Goal: Information Seeking & Learning: Learn about a topic

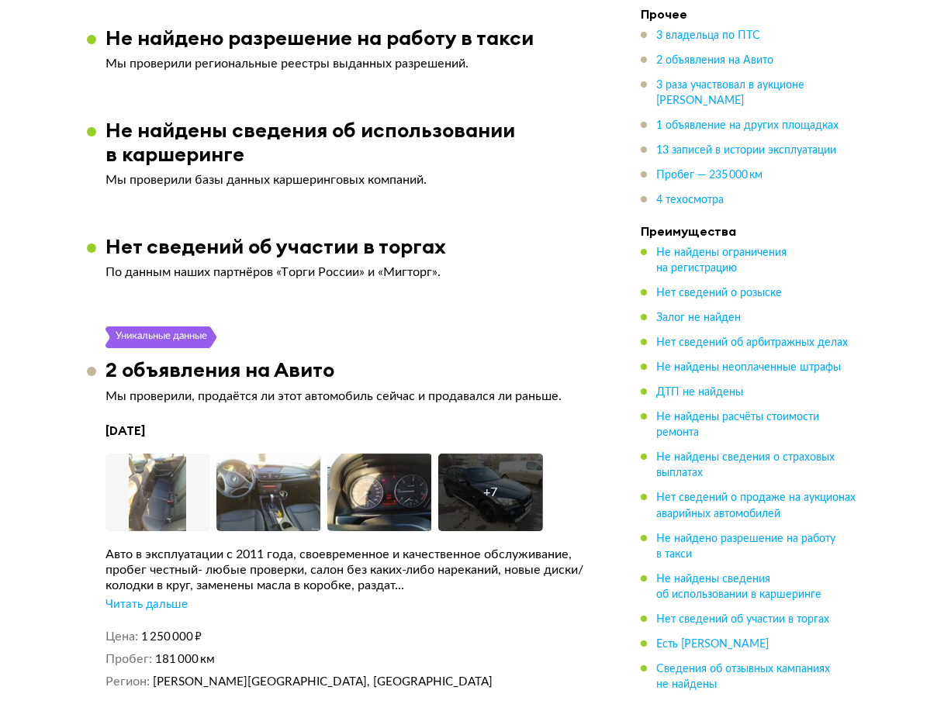
scroll to position [2636, 0]
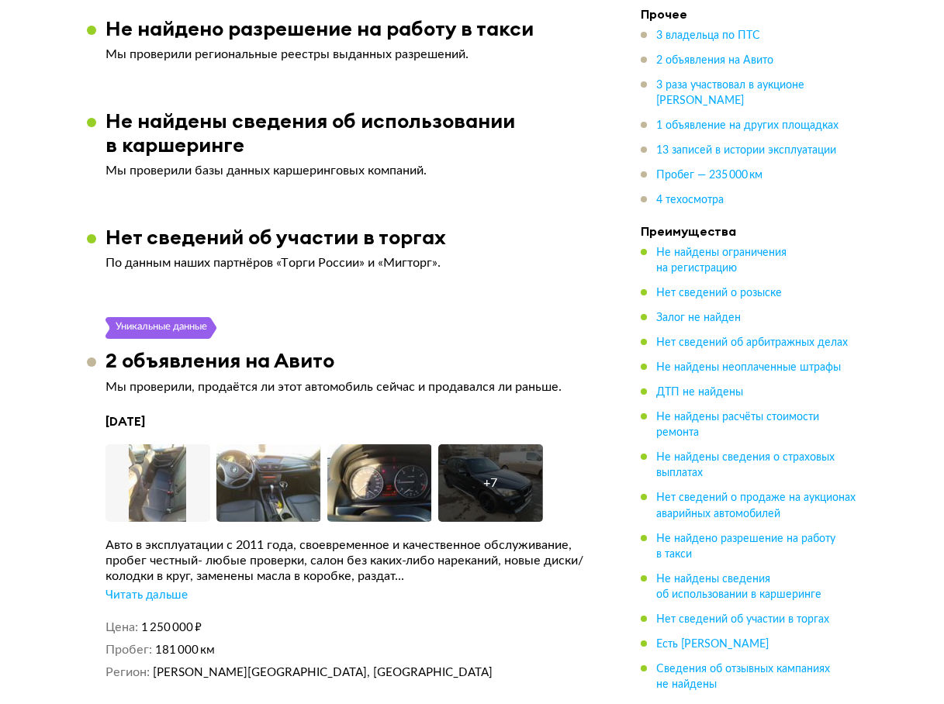
click at [164, 588] on div "Читать дальше" at bounding box center [146, 596] width 82 height 16
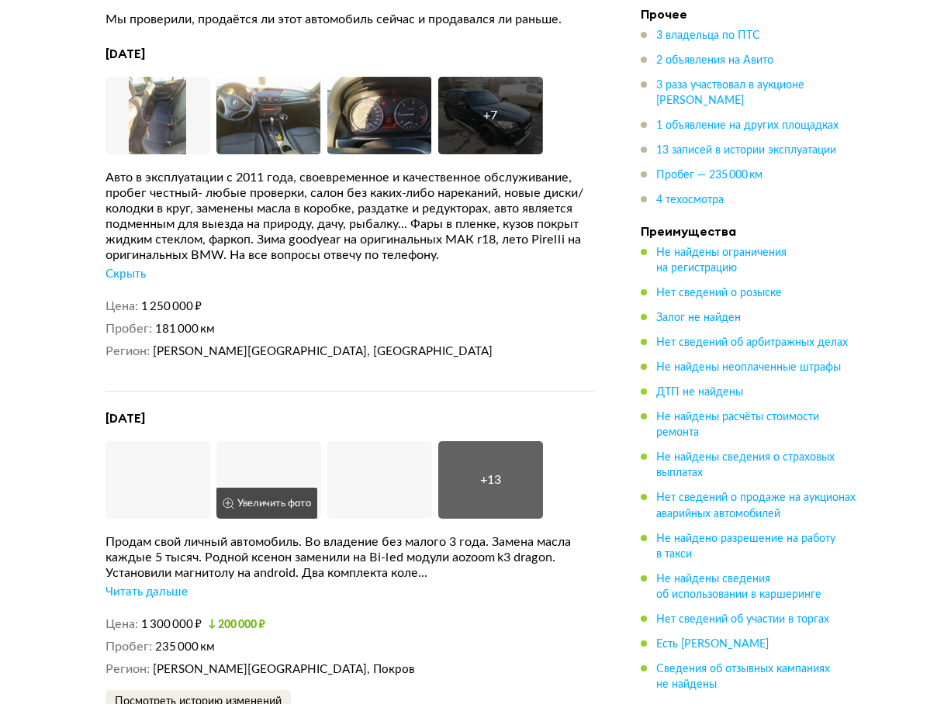
scroll to position [3024, 0]
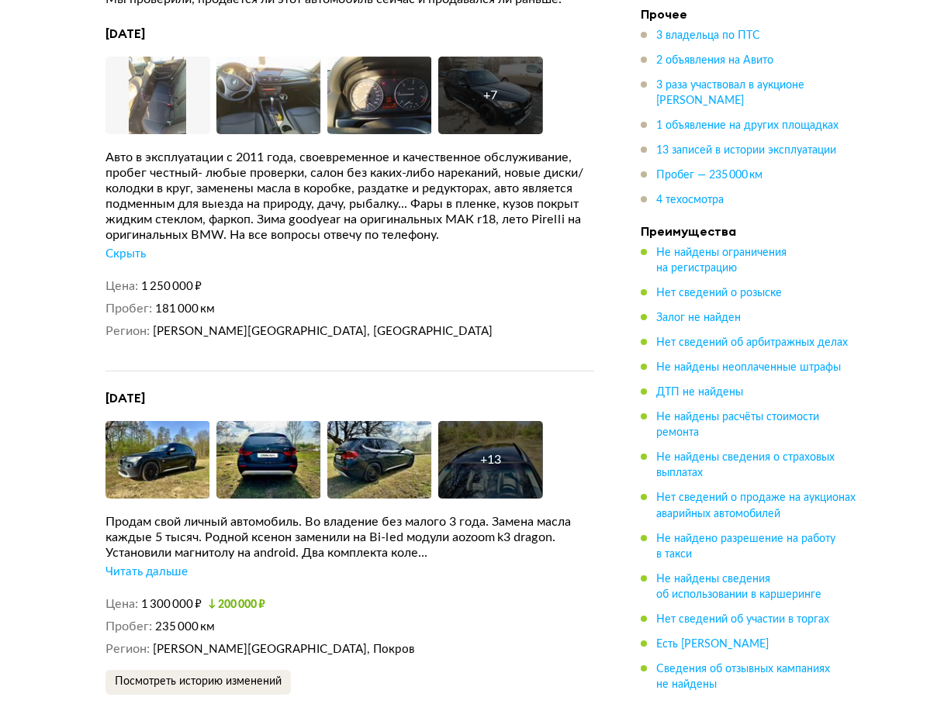
click at [173, 564] on div "Читать дальше" at bounding box center [146, 572] width 82 height 16
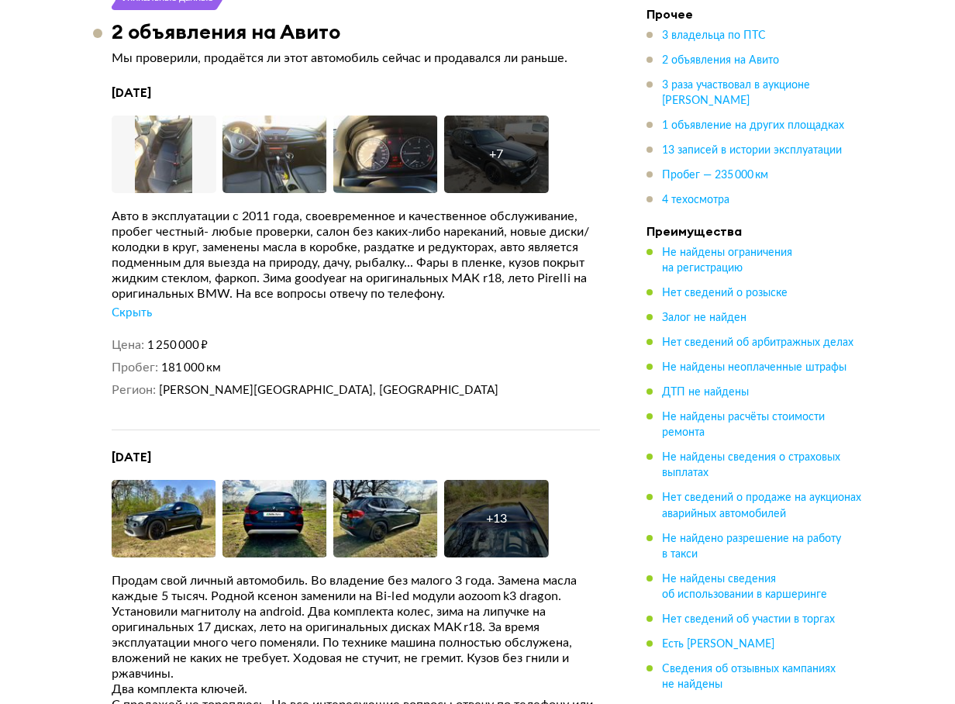
scroll to position [2791, 0]
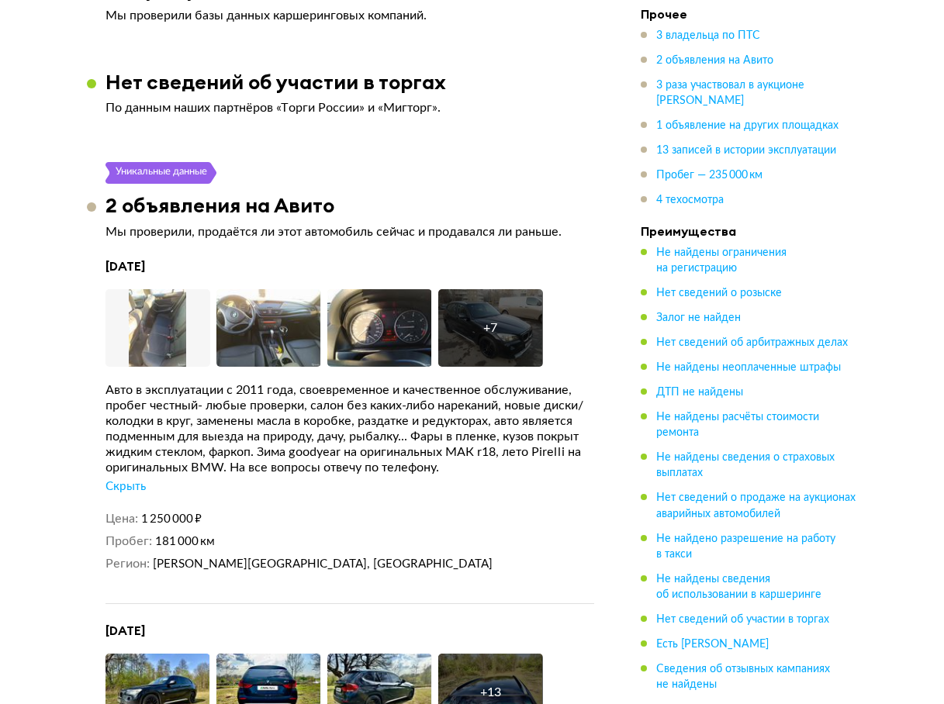
click at [525, 310] on div "+ 7" at bounding box center [490, 328] width 105 height 78
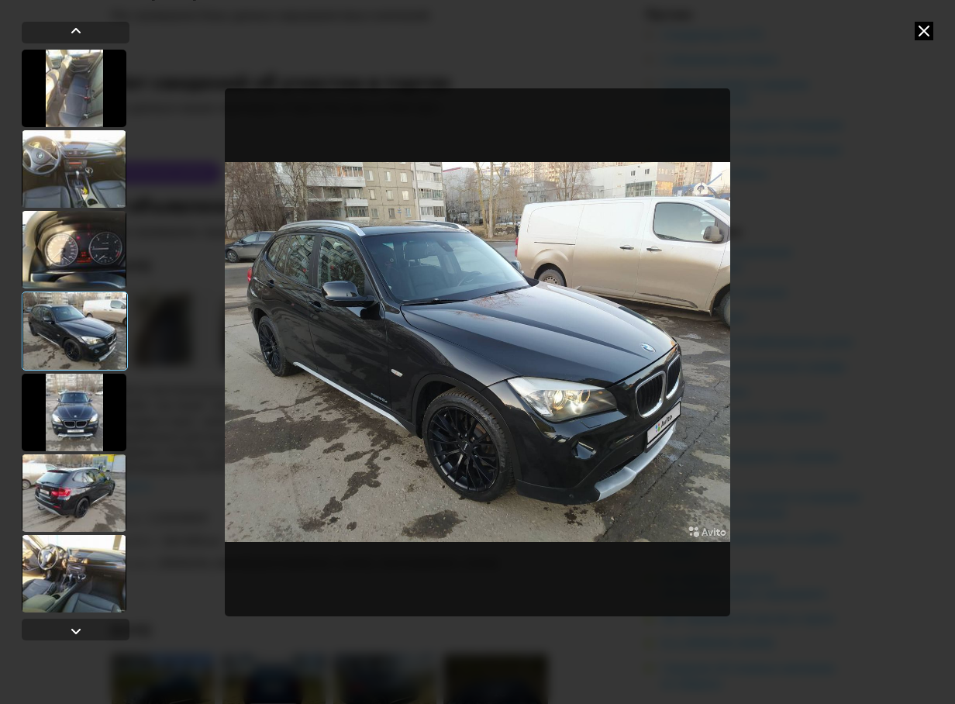
click at [65, 184] on div at bounding box center [74, 169] width 105 height 78
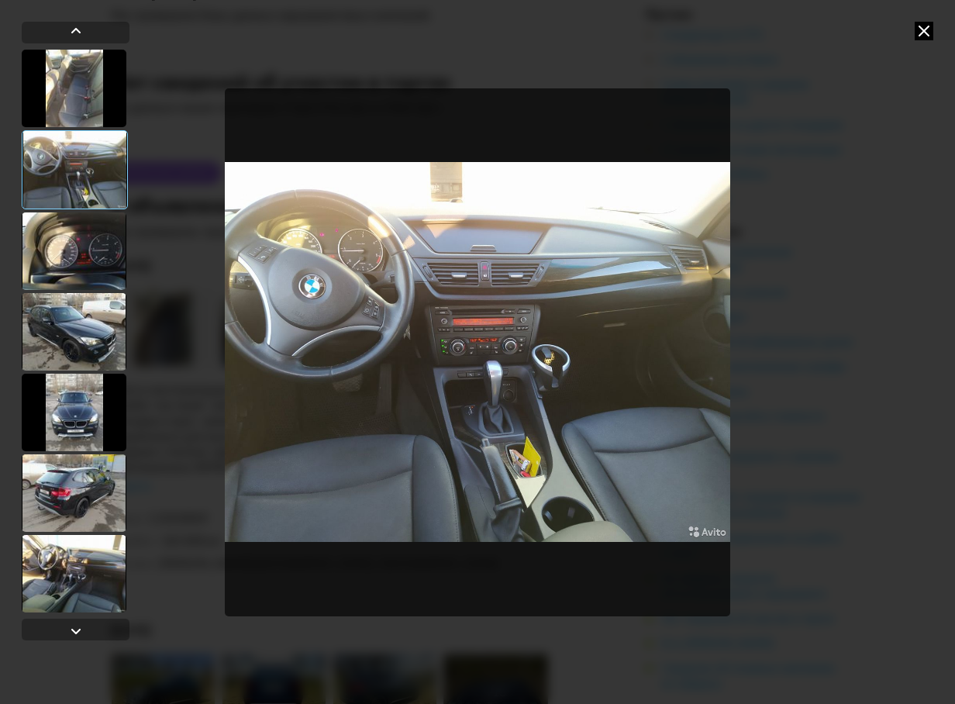
click at [81, 512] on div at bounding box center [74, 493] width 105 height 78
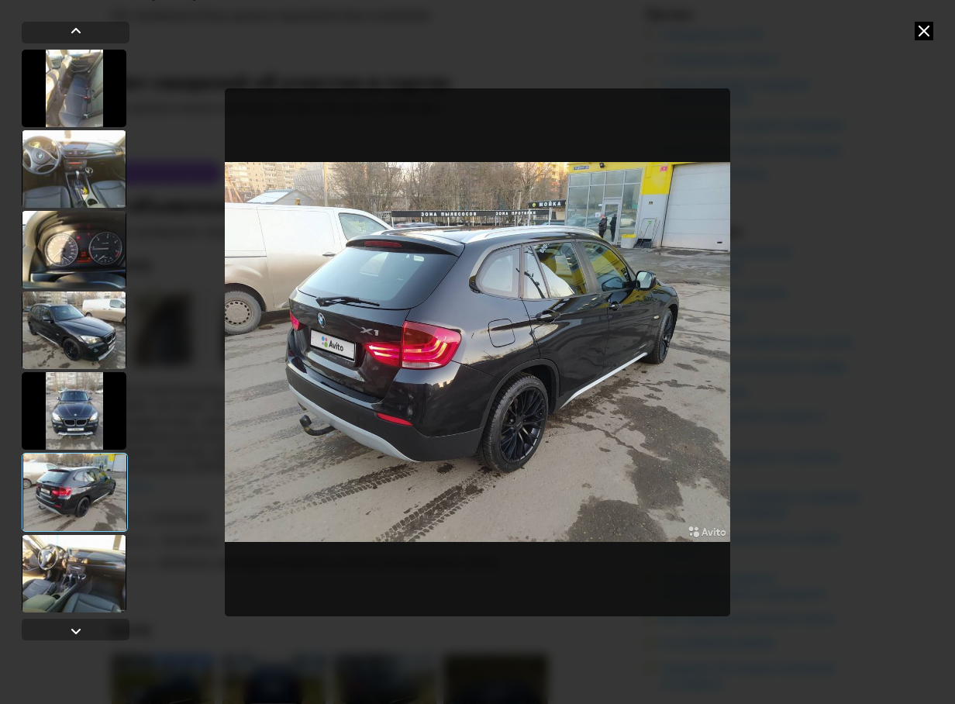
click at [111, 594] on div at bounding box center [74, 574] width 105 height 78
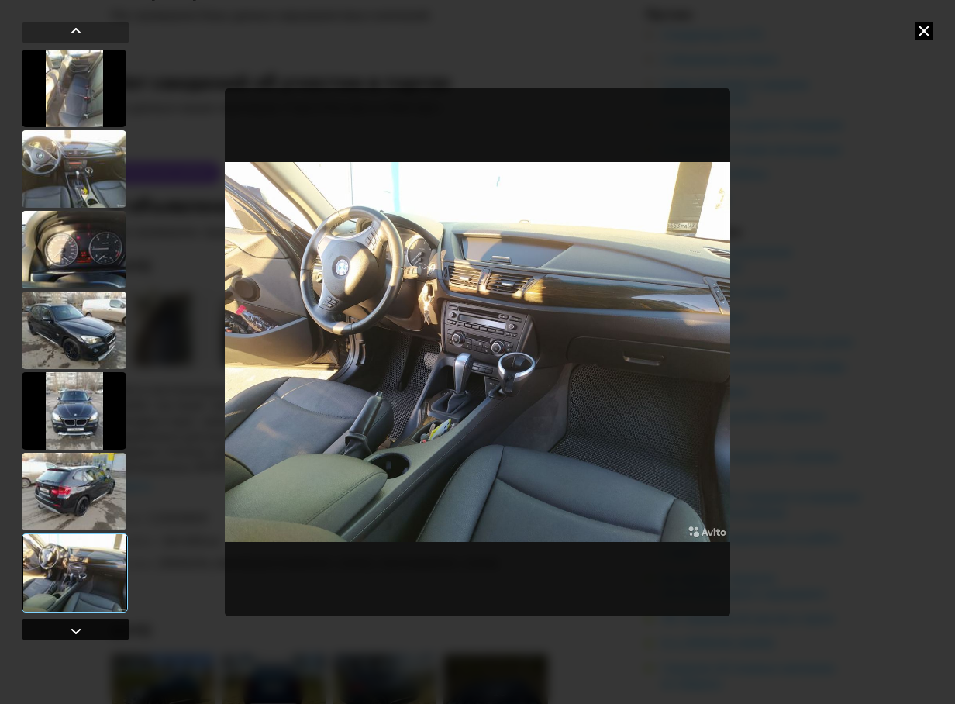
click at [82, 623] on div at bounding box center [76, 631] width 19 height 19
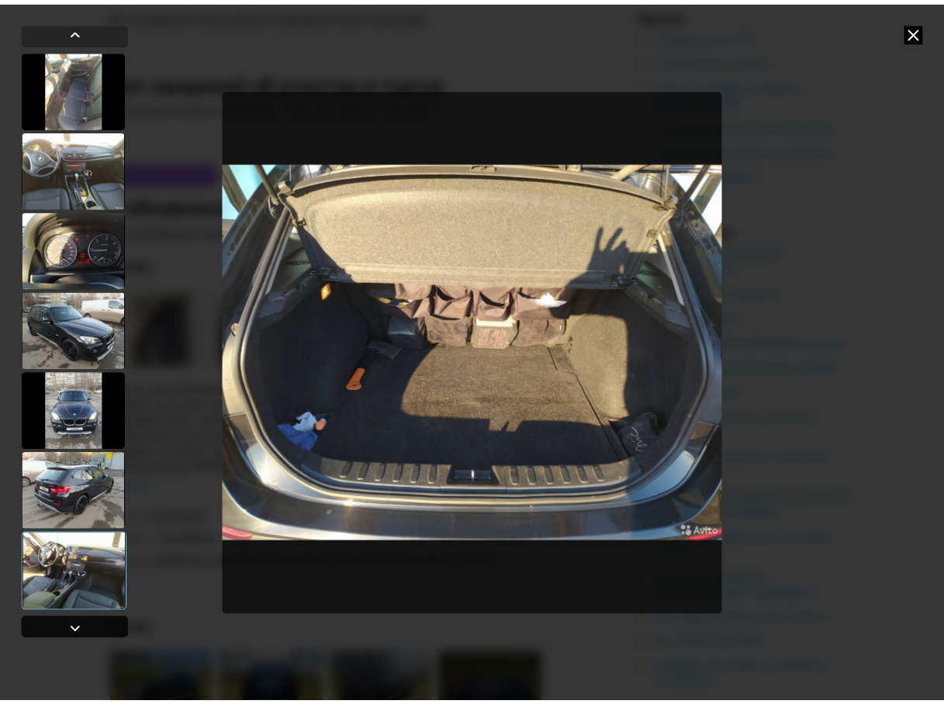
scroll to position [245, 0]
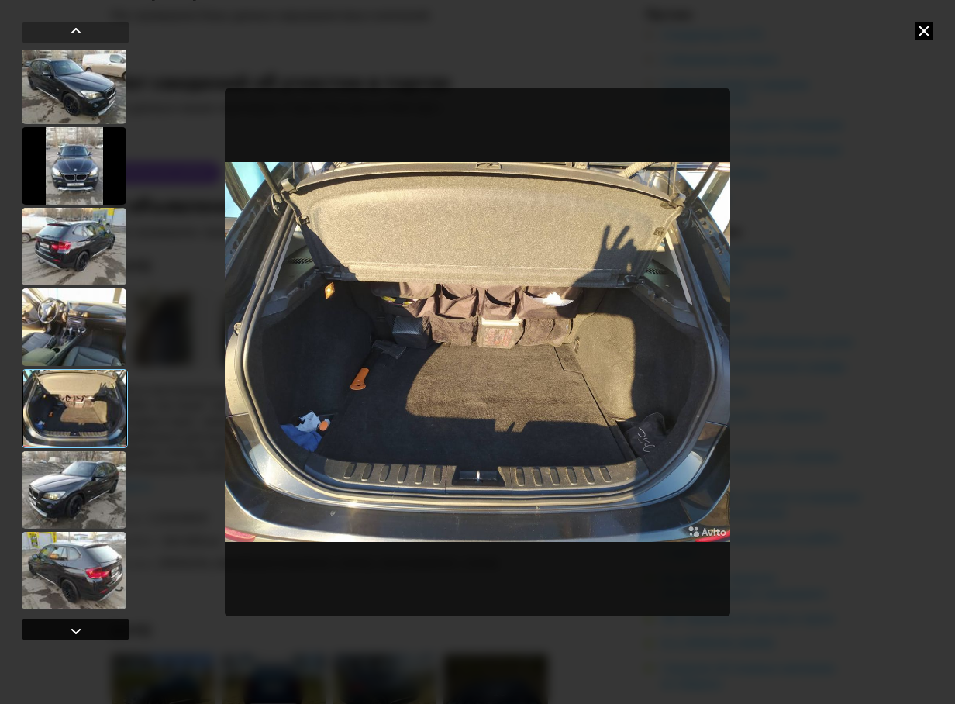
click at [88, 626] on div at bounding box center [76, 630] width 108 height 22
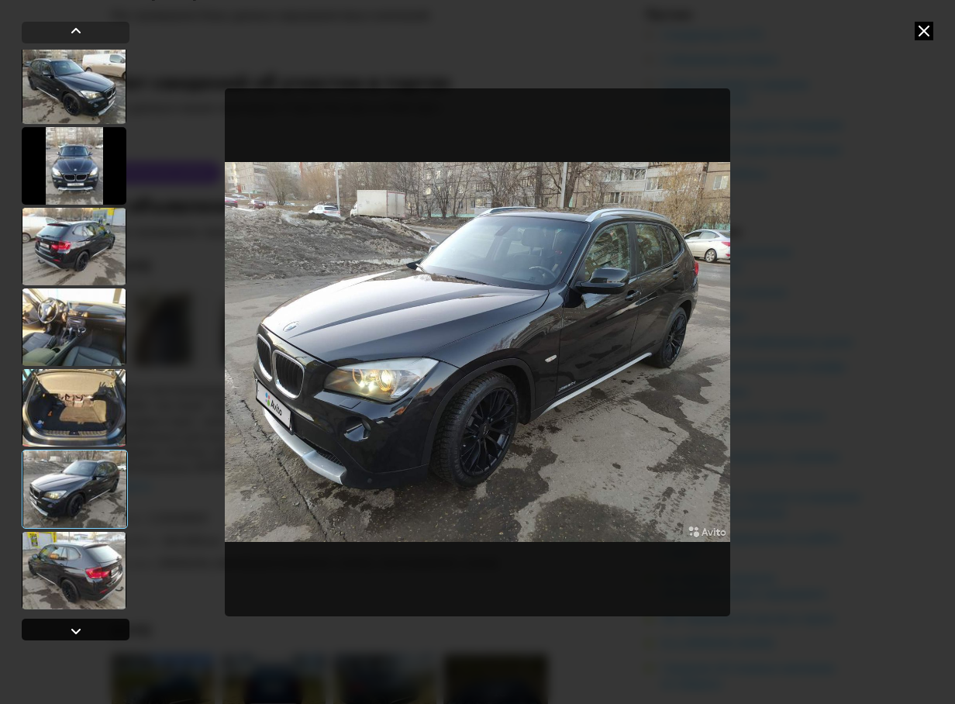
click at [88, 626] on div at bounding box center [76, 630] width 108 height 22
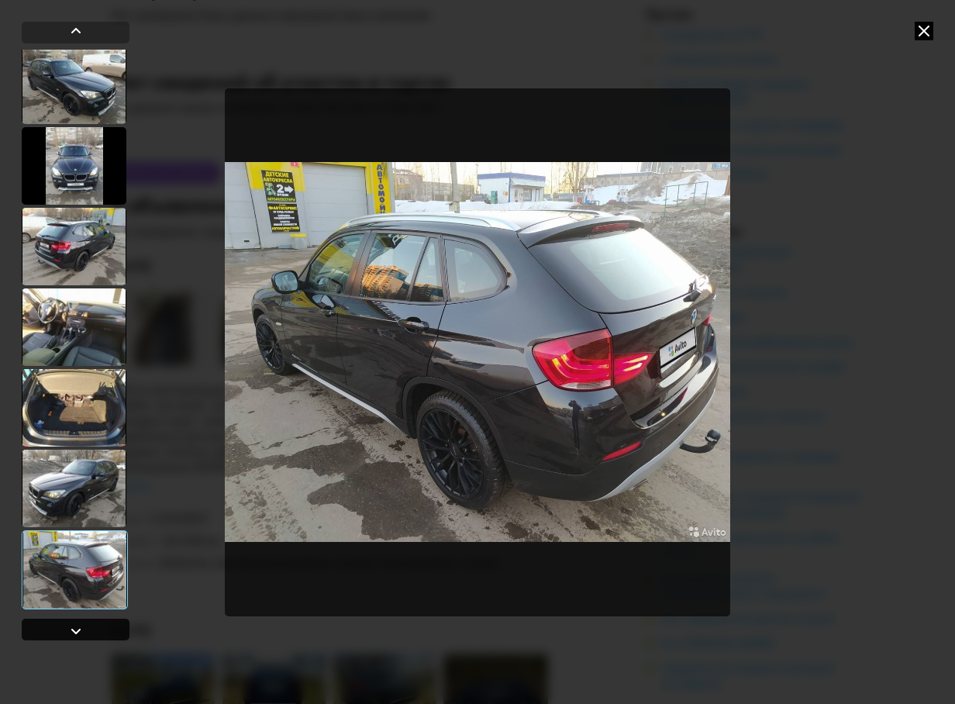
click at [88, 626] on div at bounding box center [76, 630] width 108 height 22
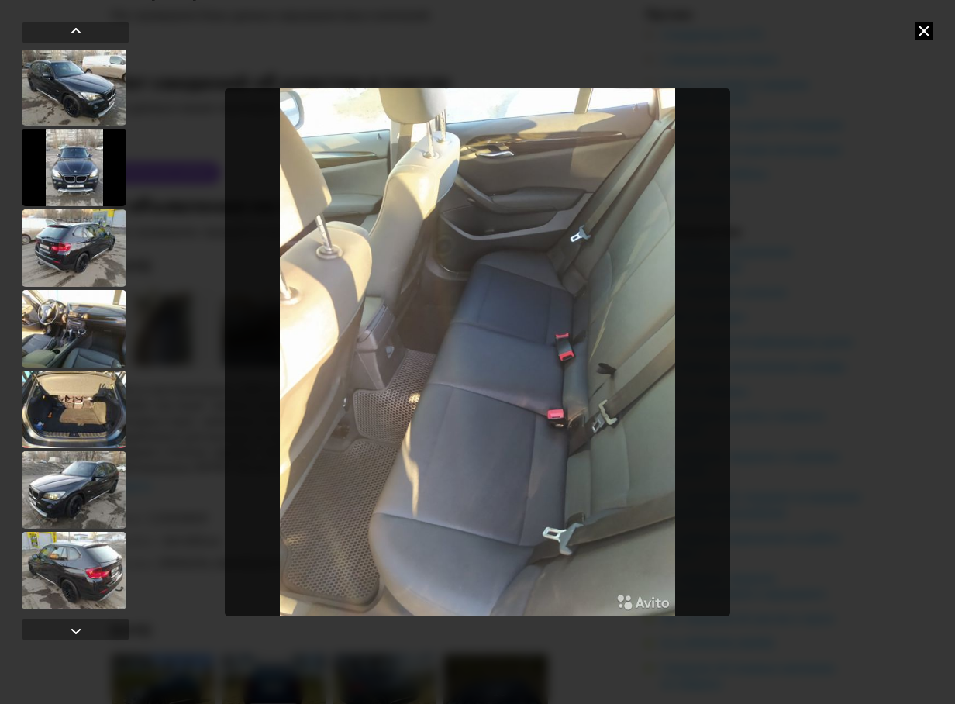
click at [788, 481] on div at bounding box center [478, 352] width 794 height 704
click at [918, 40] on icon at bounding box center [924, 31] width 19 height 19
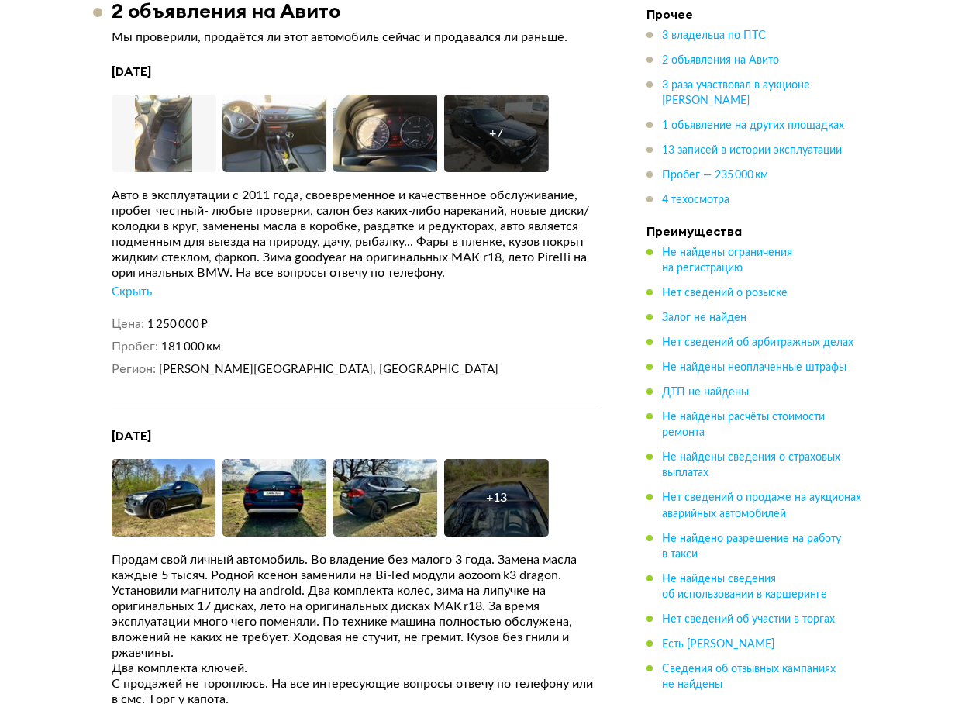
scroll to position [3024, 0]
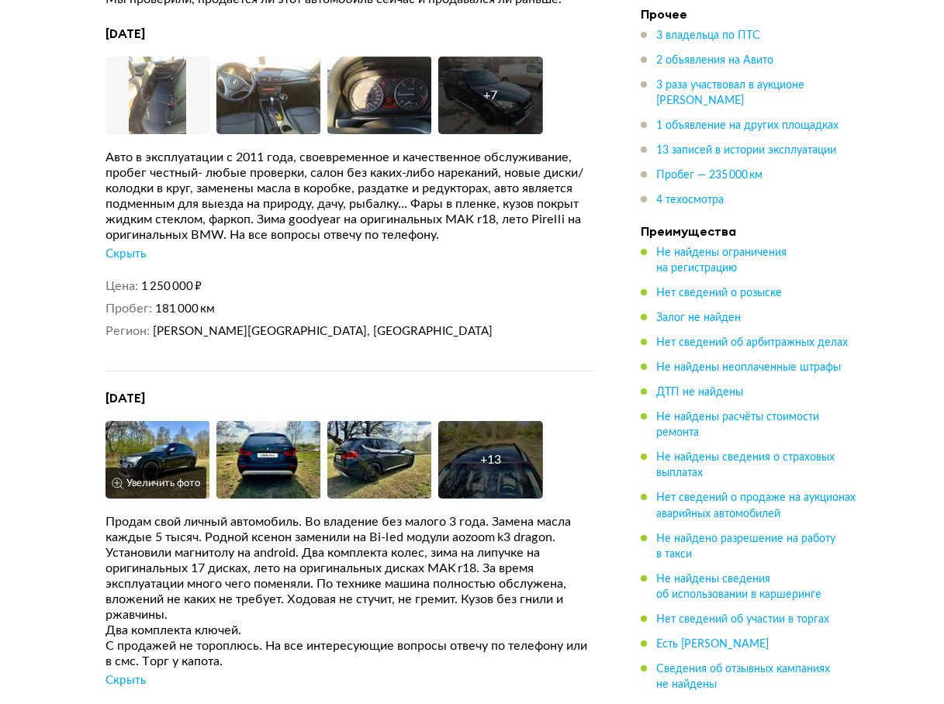
click at [167, 442] on img at bounding box center [157, 460] width 105 height 78
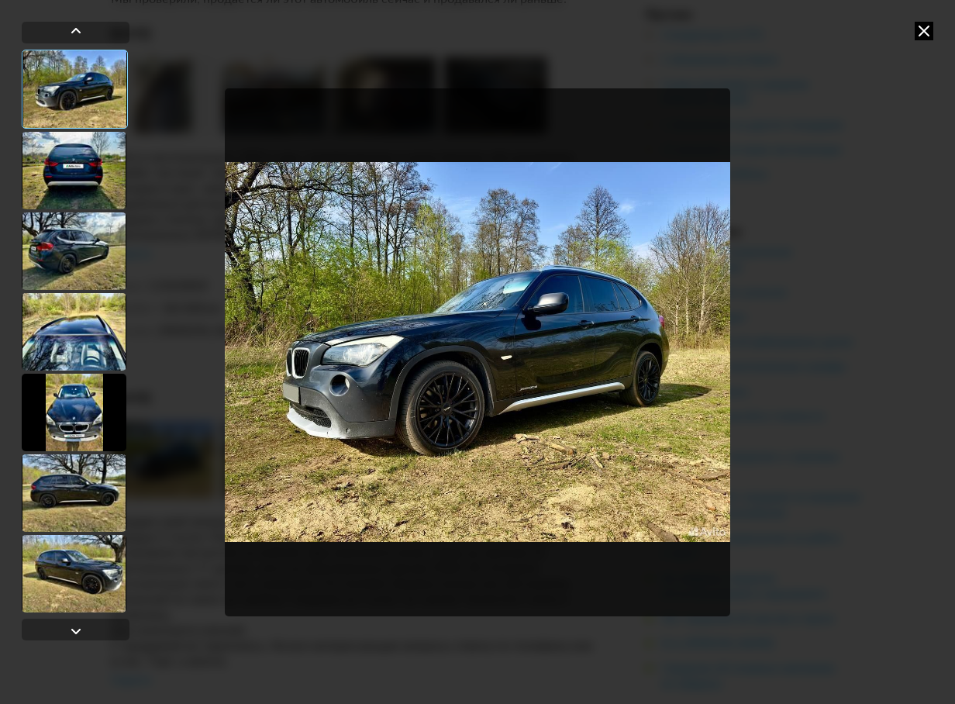
click at [92, 187] on div at bounding box center [74, 171] width 105 height 78
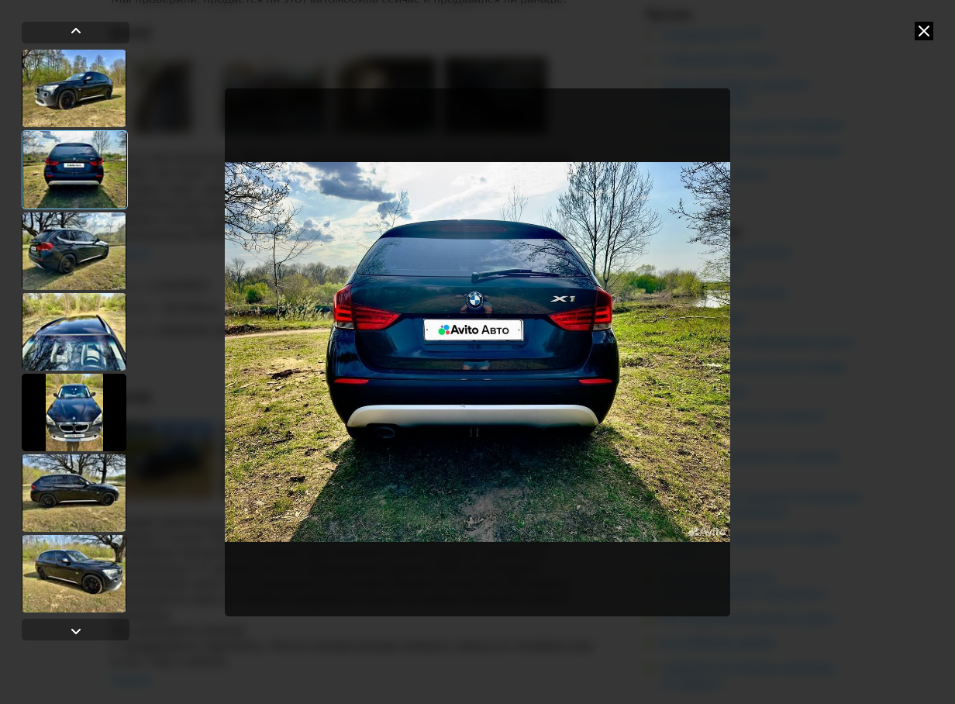
click at [87, 256] on div at bounding box center [74, 251] width 105 height 78
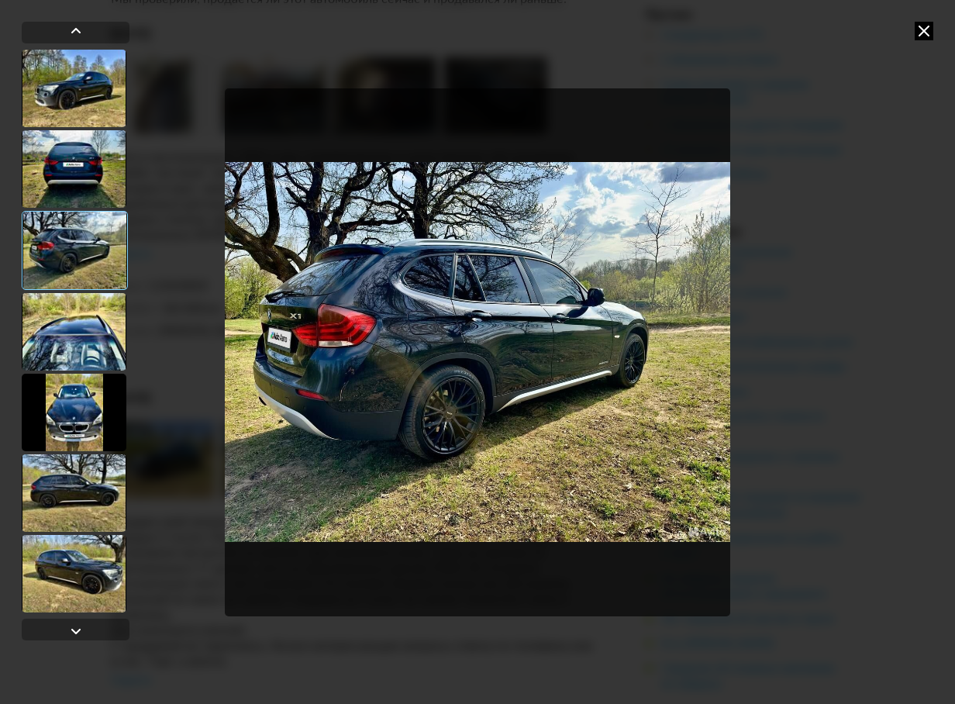
click at [84, 340] on div at bounding box center [74, 332] width 105 height 78
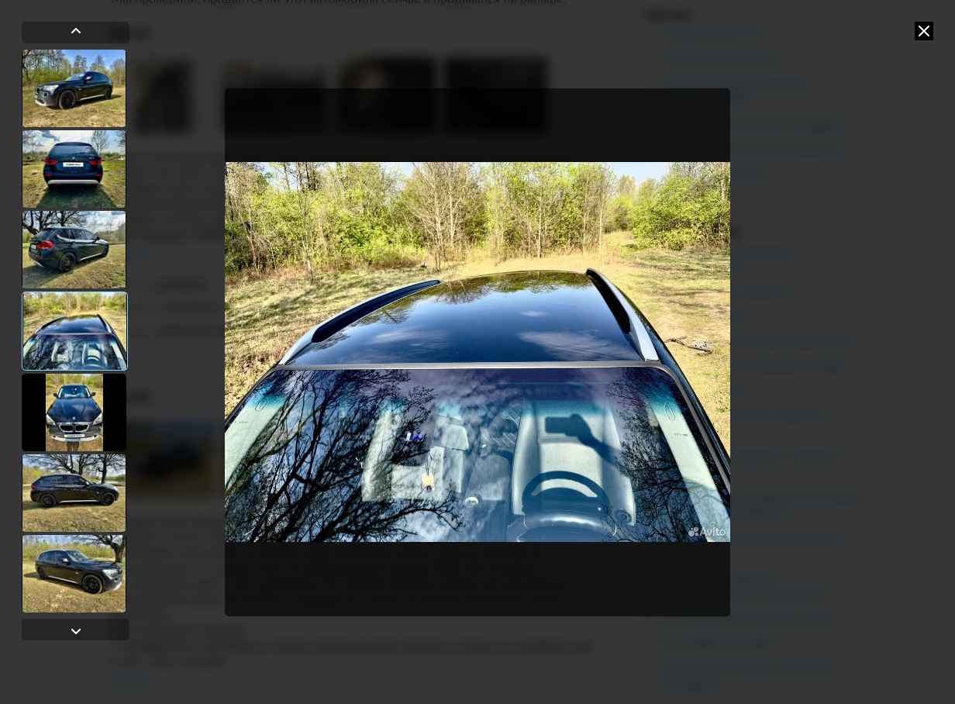
click at [74, 426] on div at bounding box center [74, 413] width 105 height 78
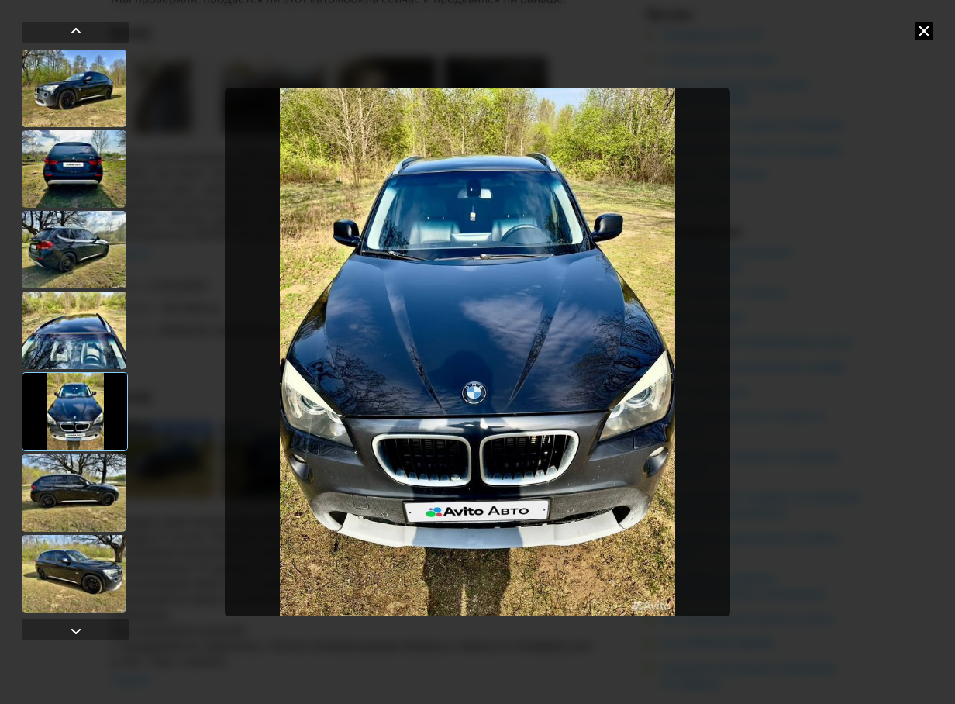
click at [97, 491] on div at bounding box center [74, 493] width 105 height 78
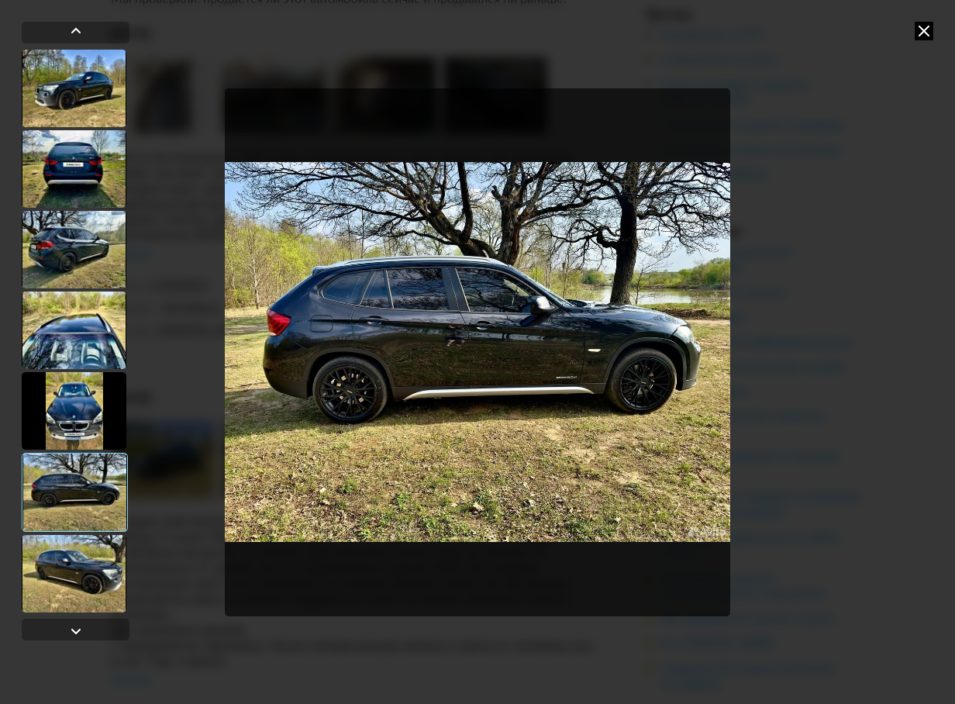
click at [72, 592] on div at bounding box center [74, 574] width 105 height 78
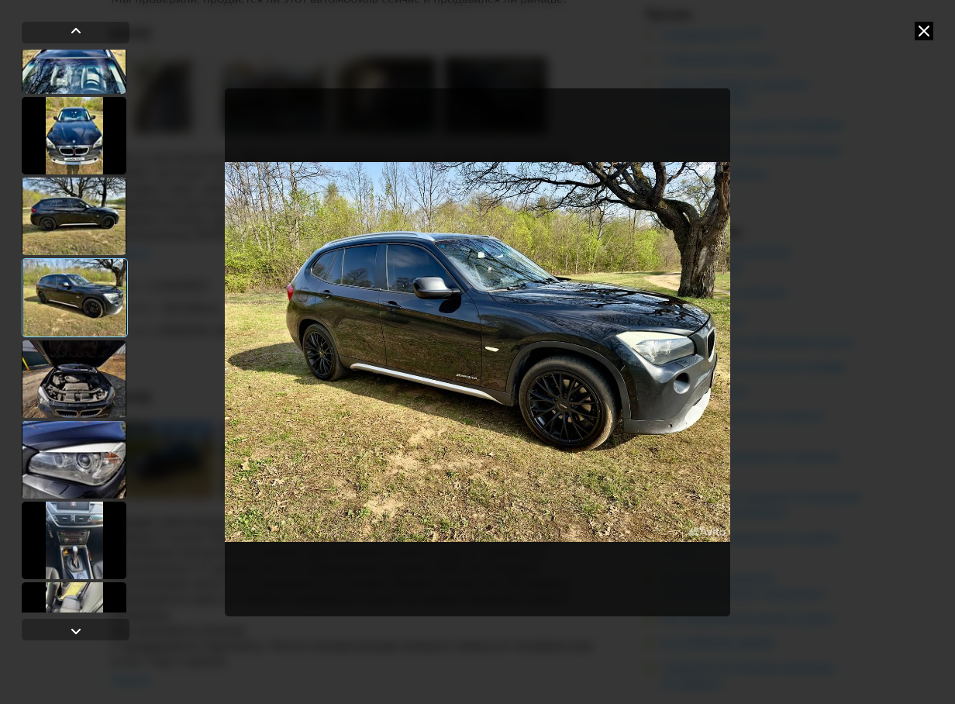
scroll to position [310, 0]
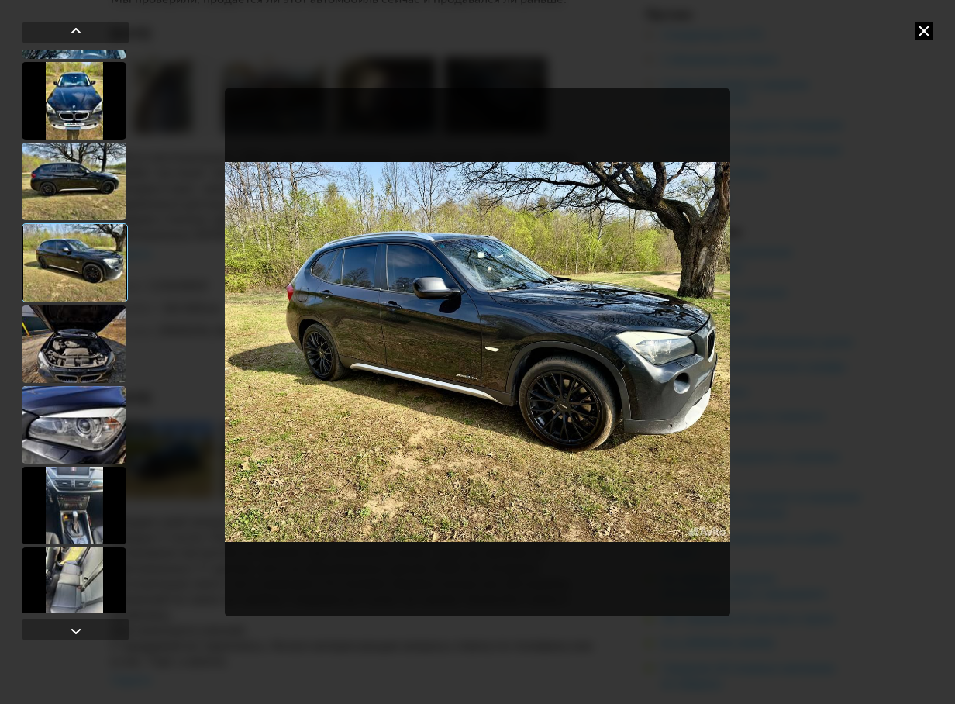
click at [70, 514] on div at bounding box center [74, 506] width 105 height 78
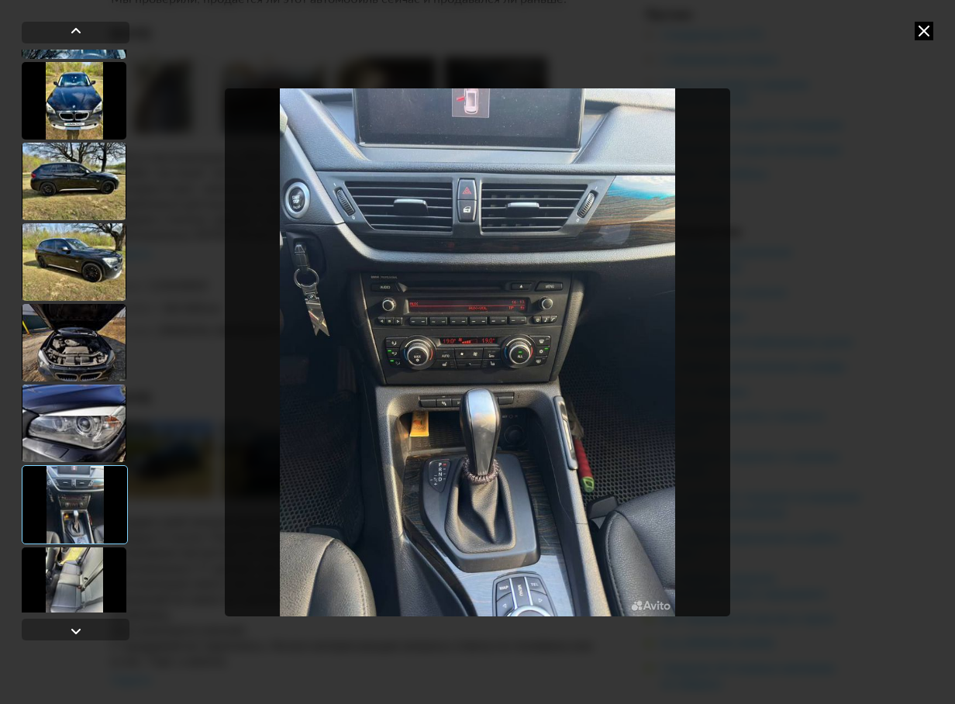
click at [68, 433] on div at bounding box center [74, 424] width 105 height 78
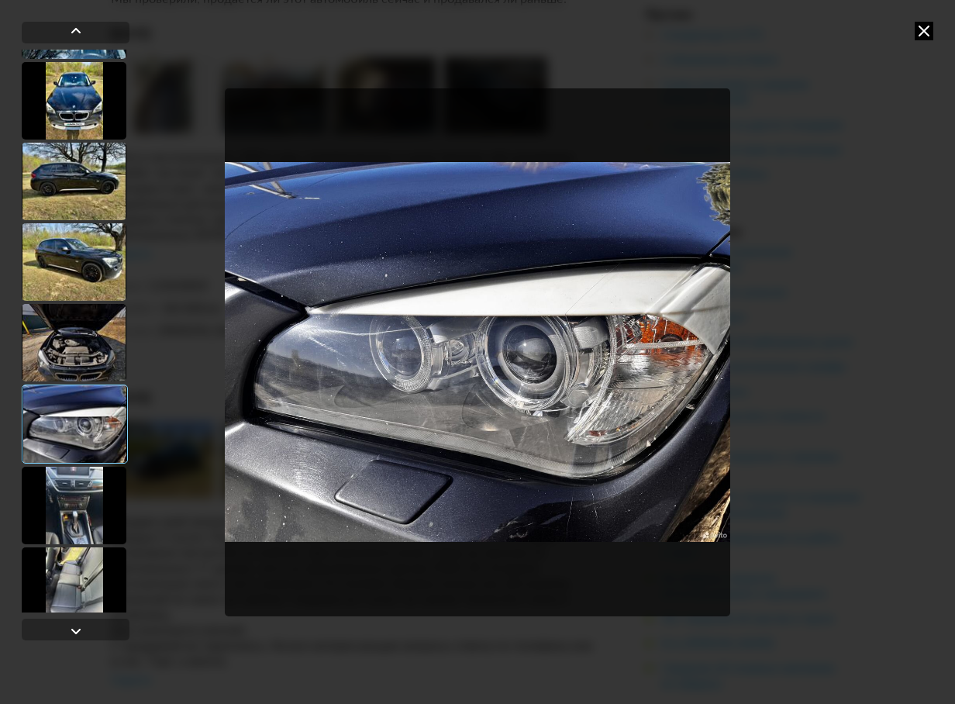
click at [83, 506] on div at bounding box center [74, 506] width 105 height 78
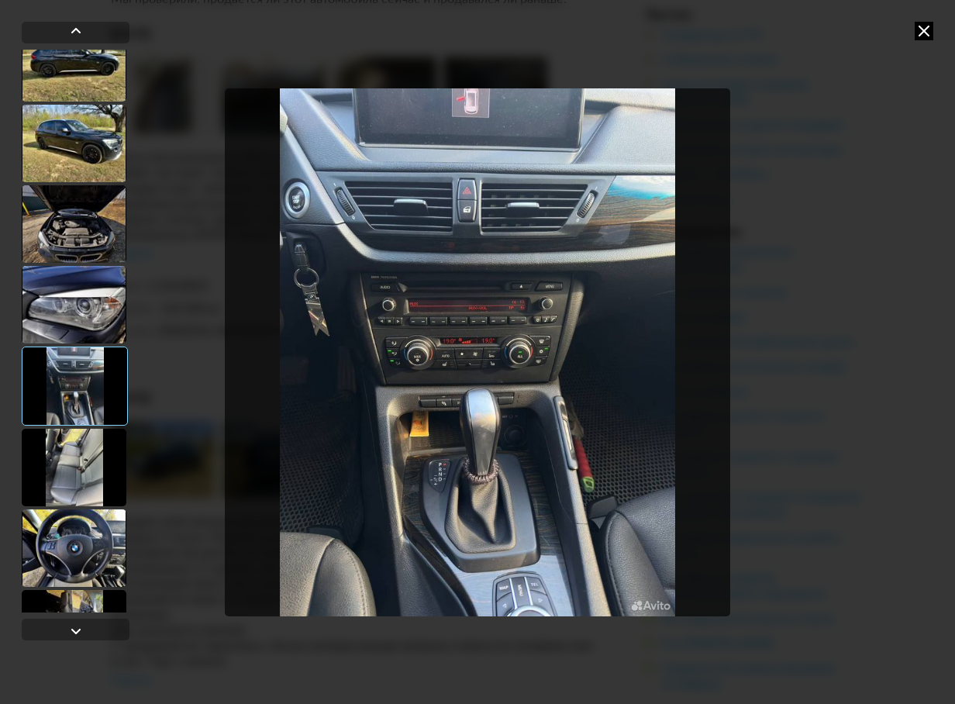
scroll to position [465, 0]
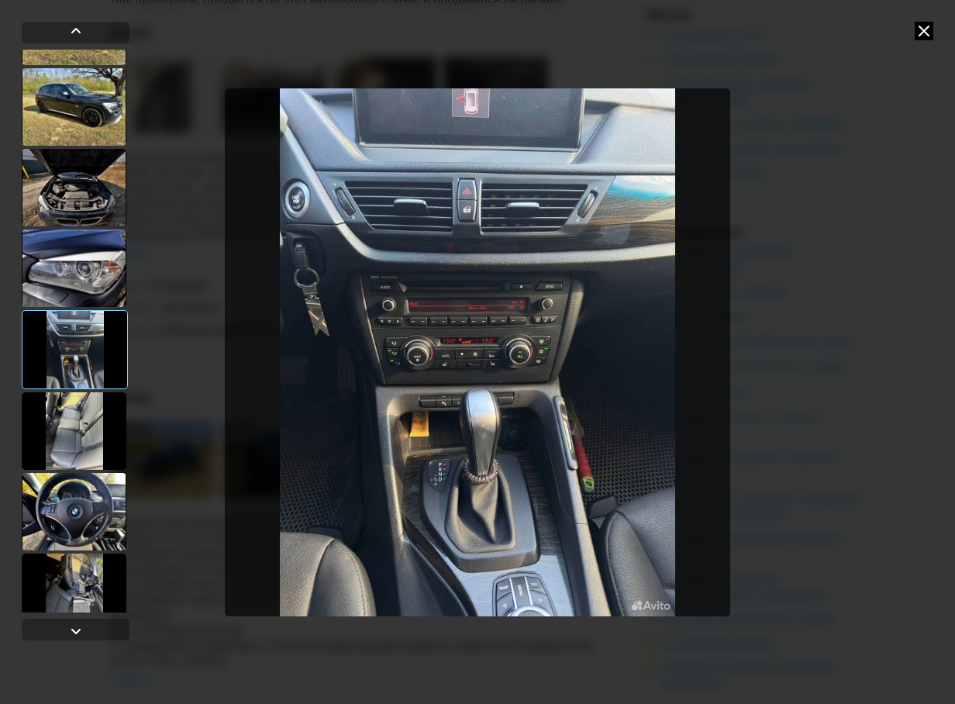
click at [83, 506] on div at bounding box center [74, 512] width 105 height 78
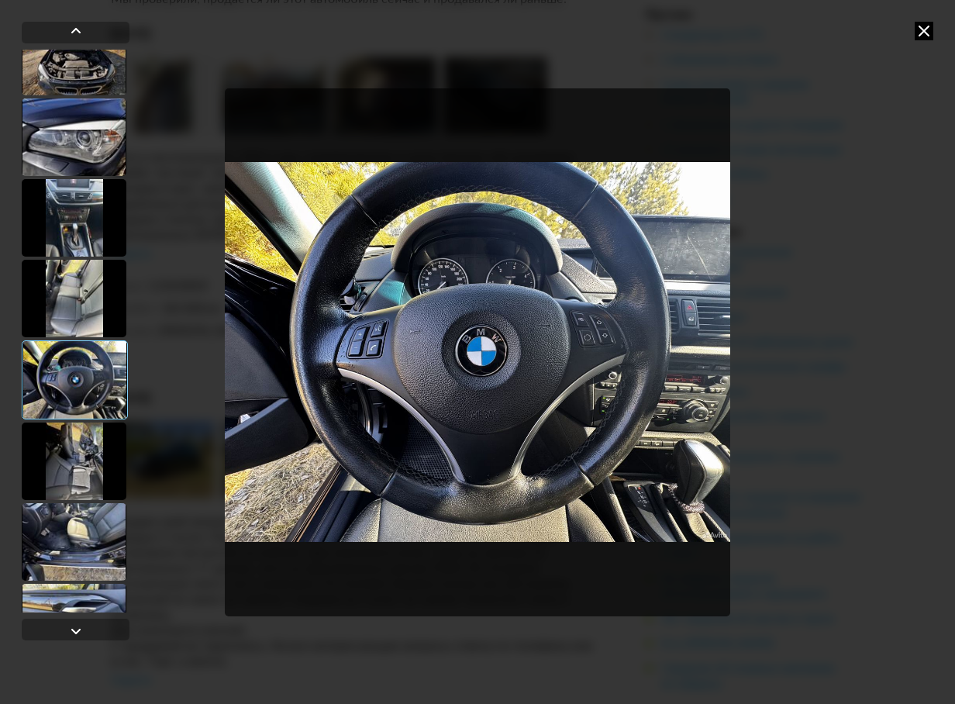
scroll to position [620, 0]
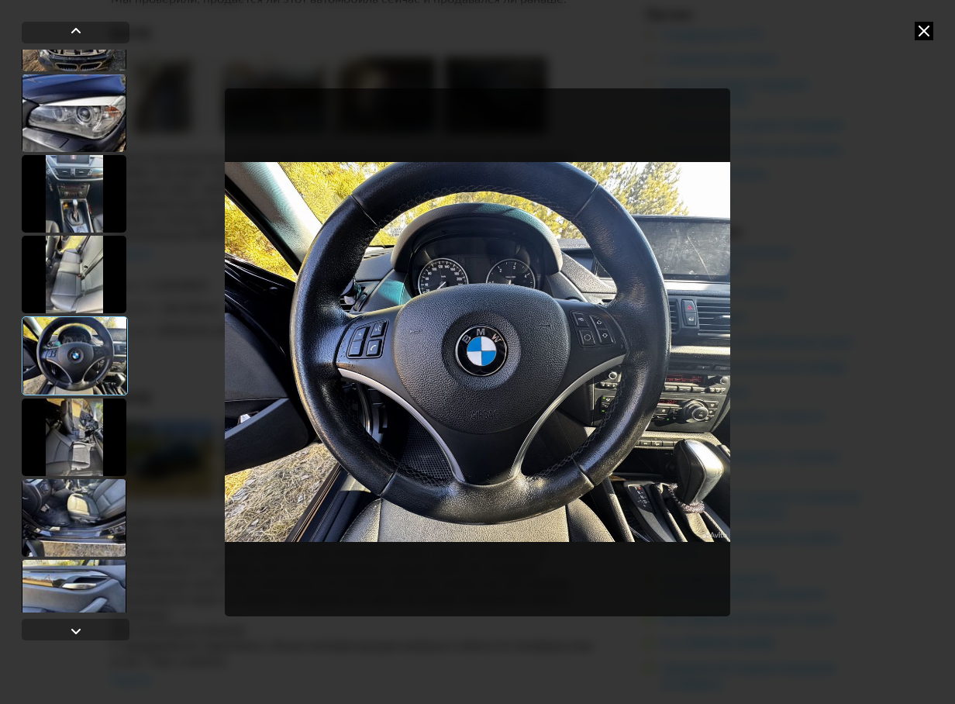
click at [83, 506] on div at bounding box center [74, 518] width 105 height 78
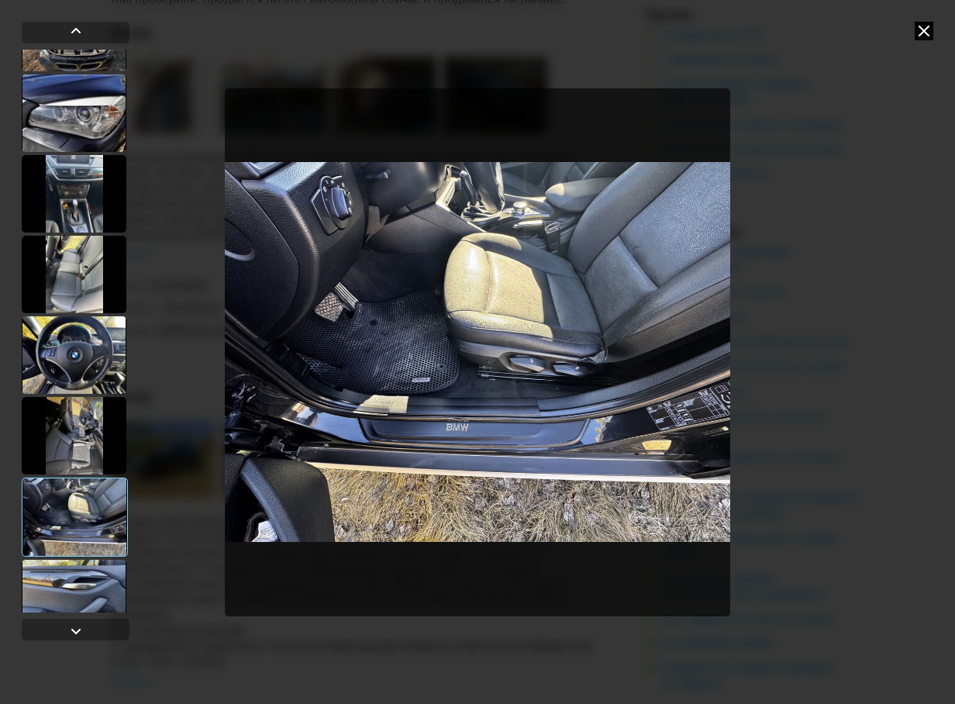
click at [80, 450] on div at bounding box center [74, 436] width 105 height 78
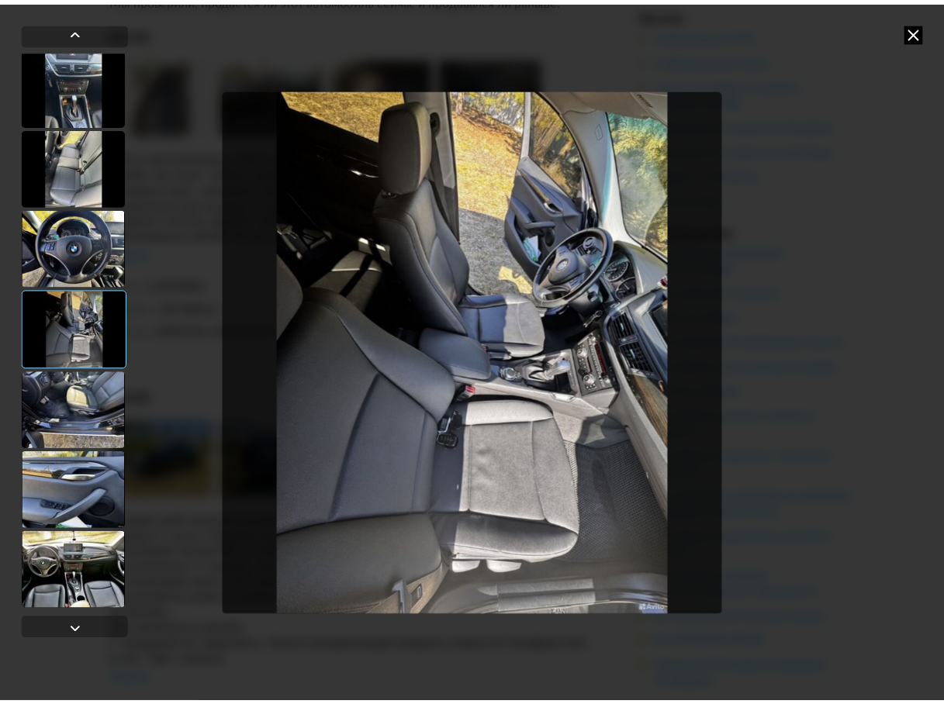
scroll to position [729, 0]
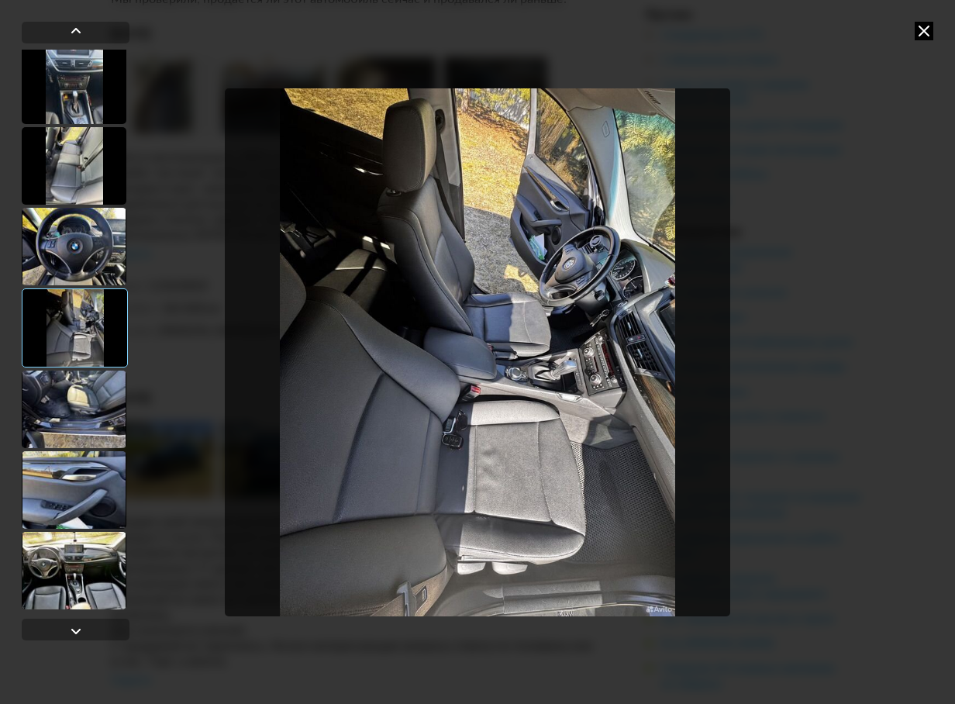
click at [81, 519] on div at bounding box center [74, 490] width 105 height 78
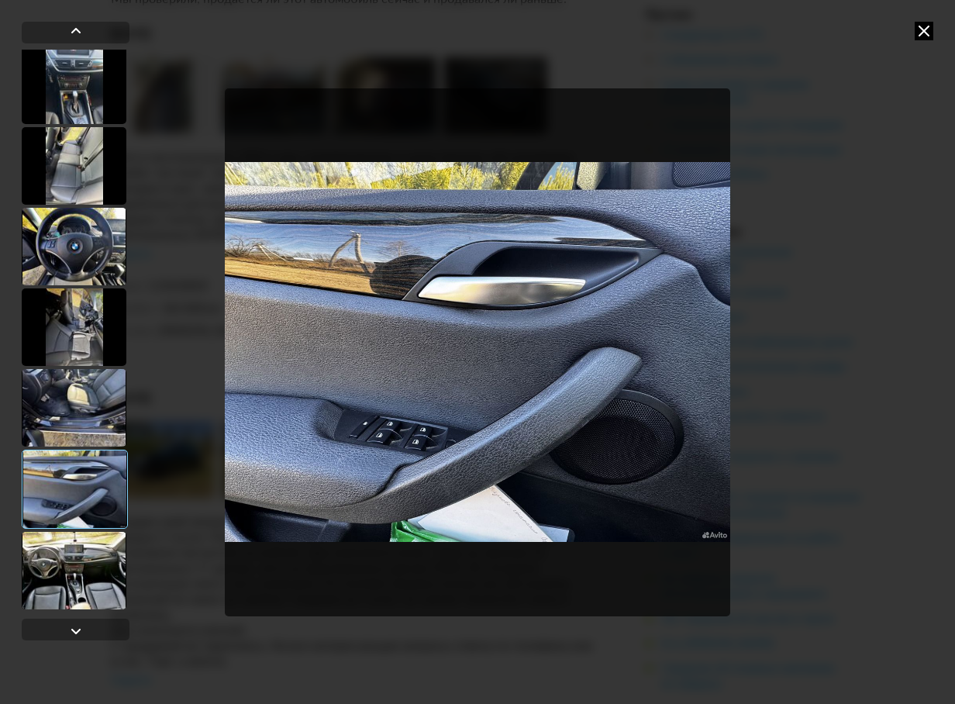
click at [90, 571] on div at bounding box center [74, 571] width 105 height 78
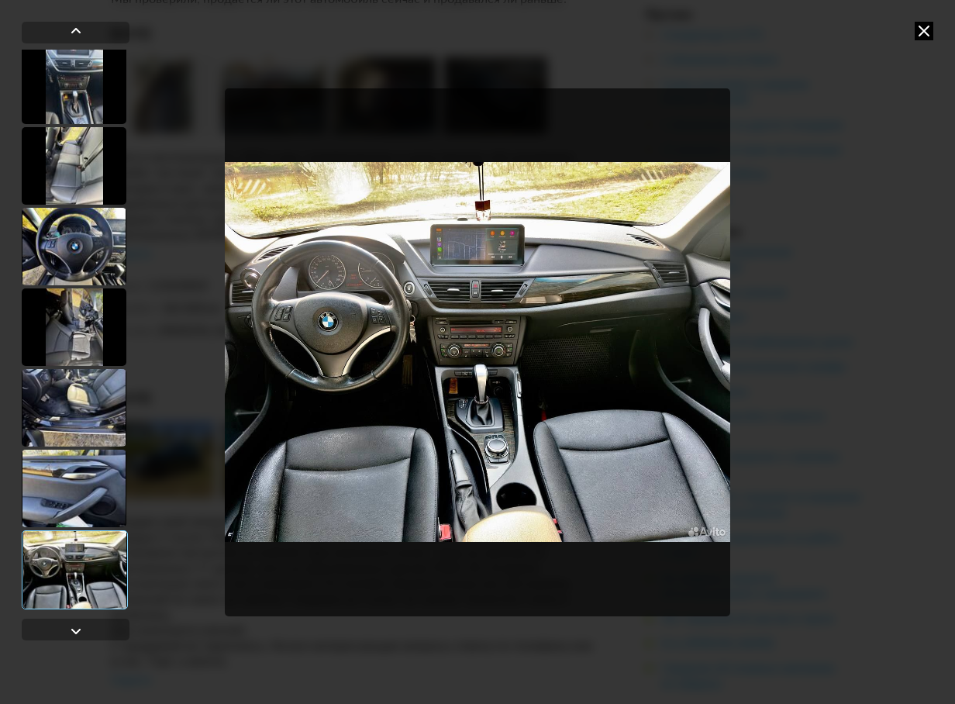
click at [930, 36] on icon at bounding box center [924, 31] width 19 height 19
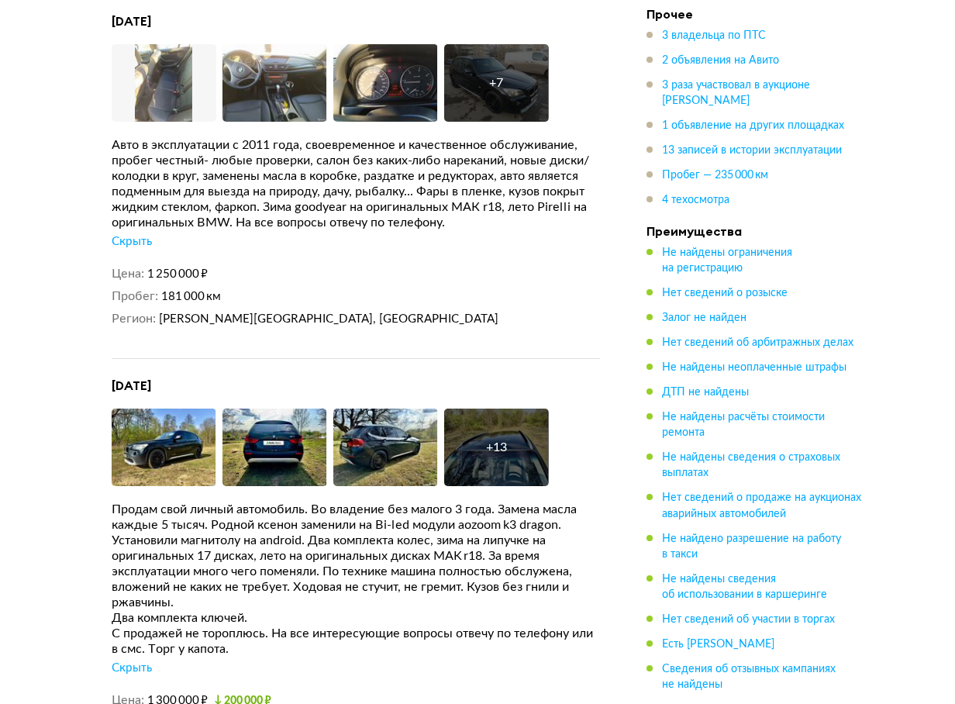
scroll to position [2869, 0]
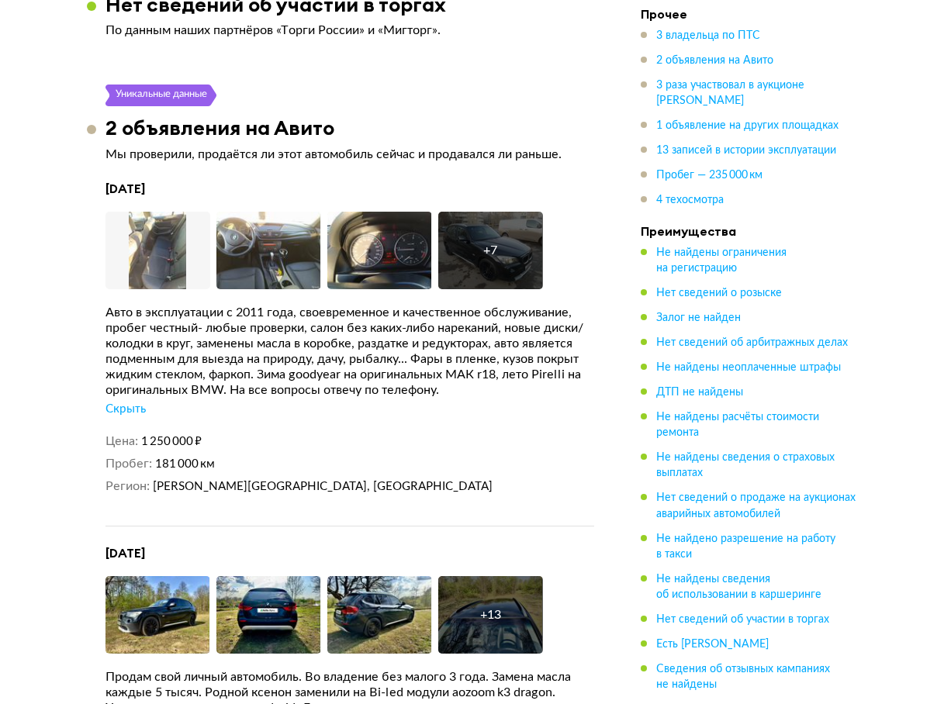
click at [516, 613] on div "+ 13" at bounding box center [490, 615] width 105 height 78
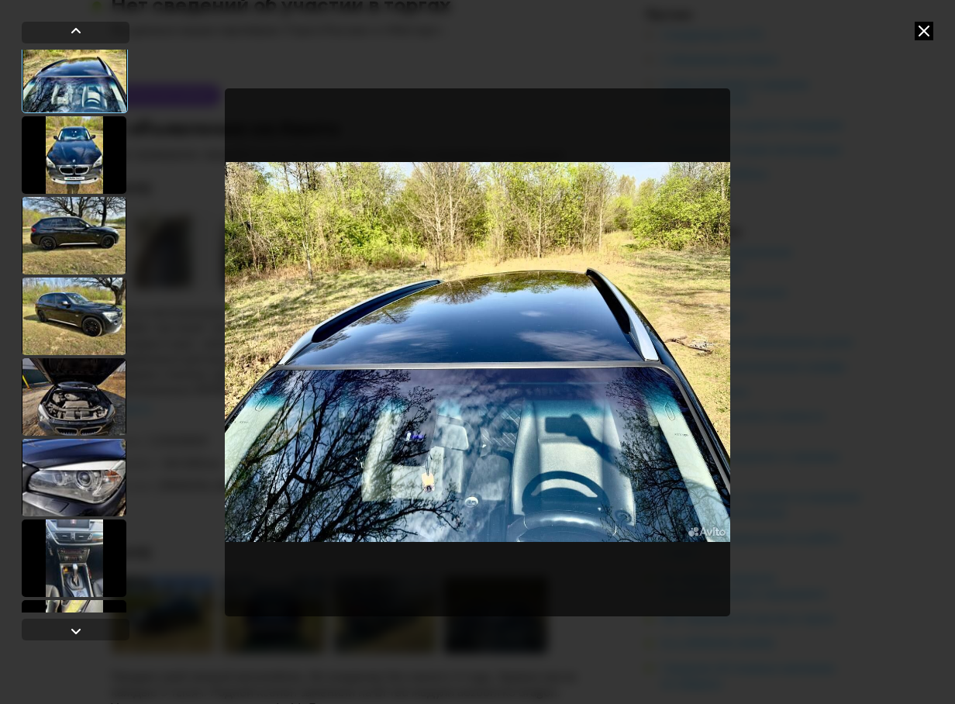
scroll to position [310, 0]
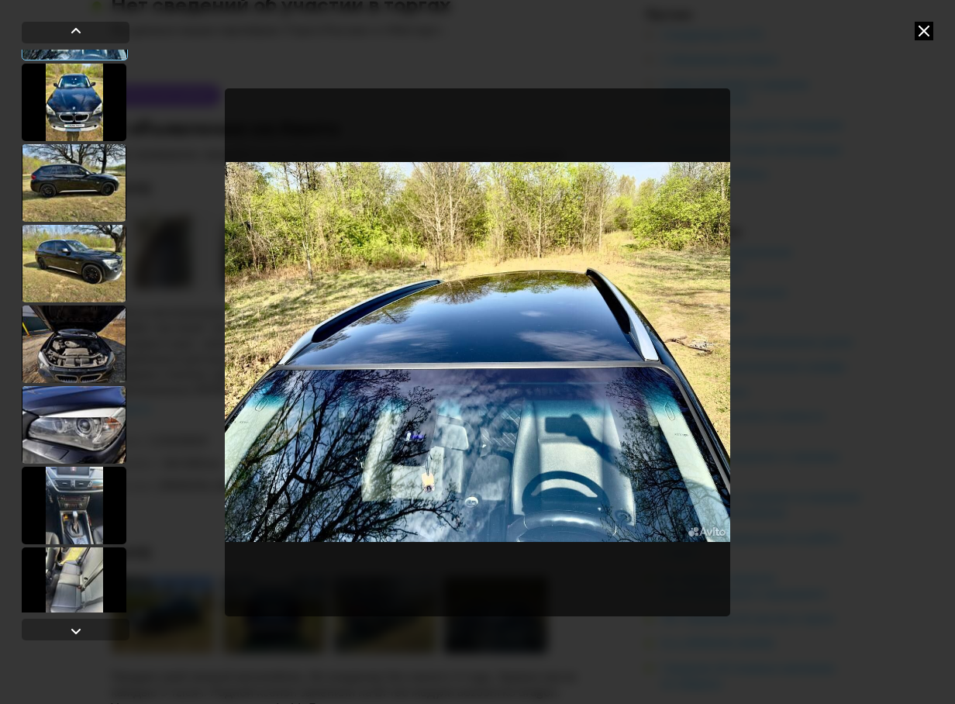
click at [85, 520] on div at bounding box center [74, 506] width 105 height 78
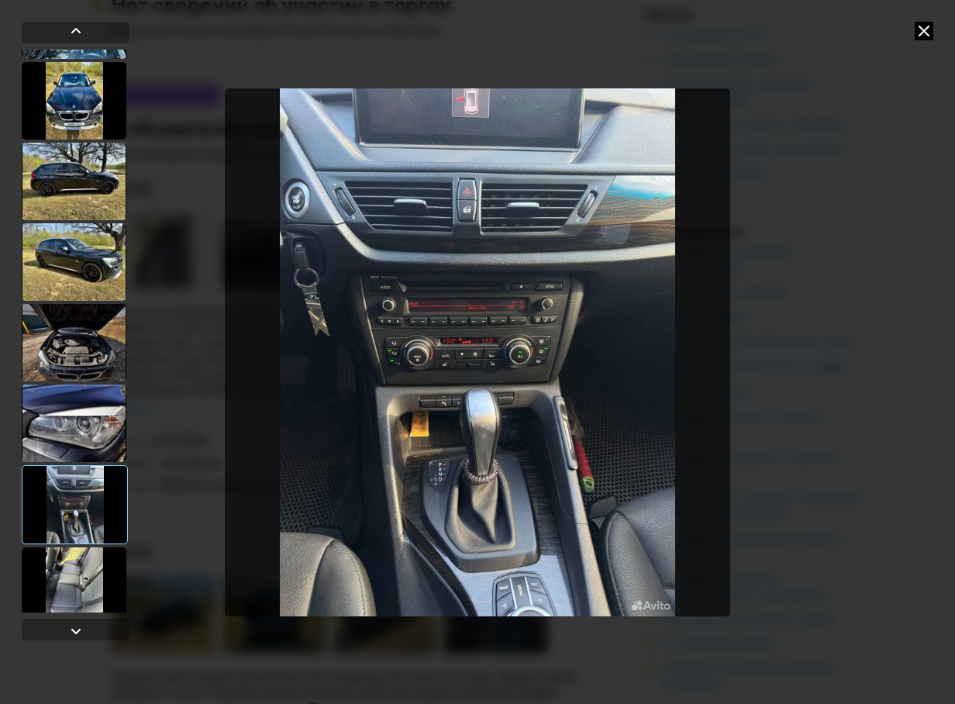
click at [62, 566] on div at bounding box center [74, 586] width 105 height 78
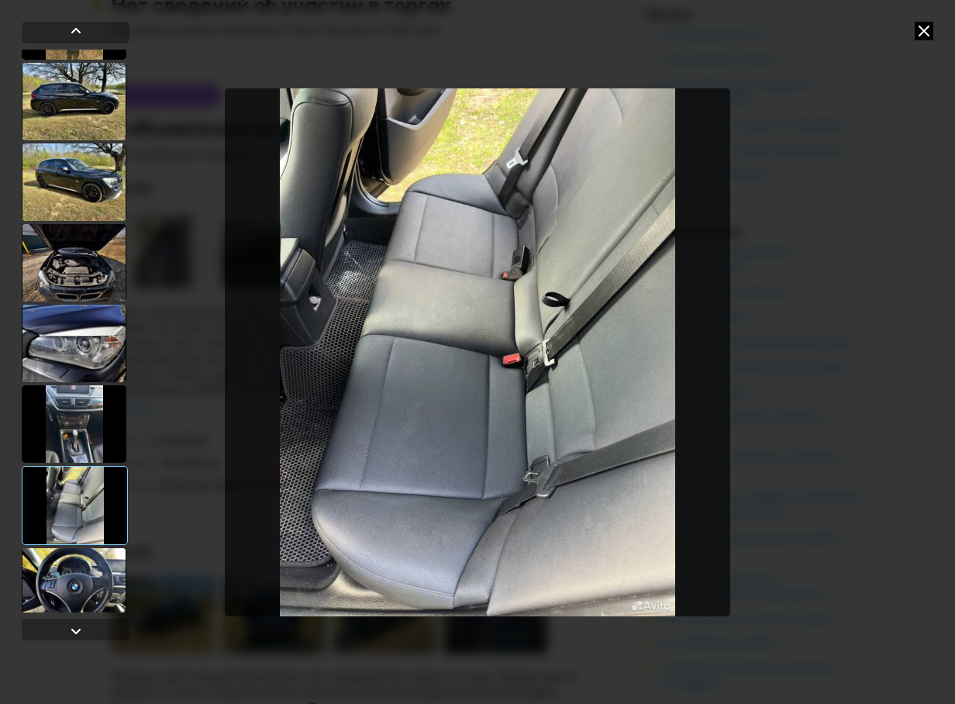
scroll to position [620, 0]
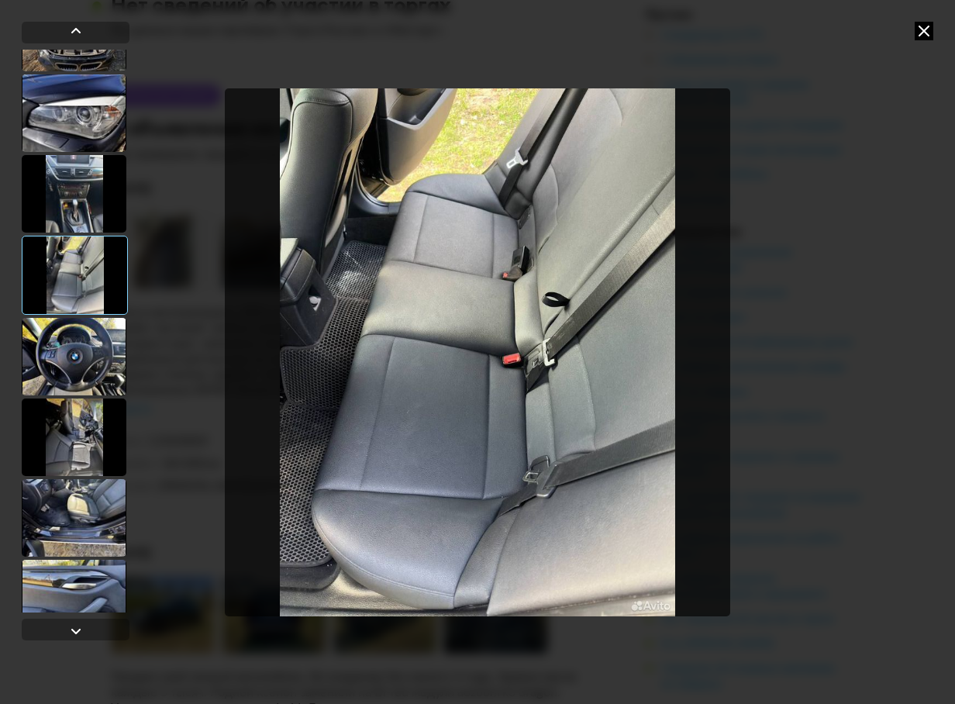
click at [60, 439] on div at bounding box center [74, 438] width 105 height 78
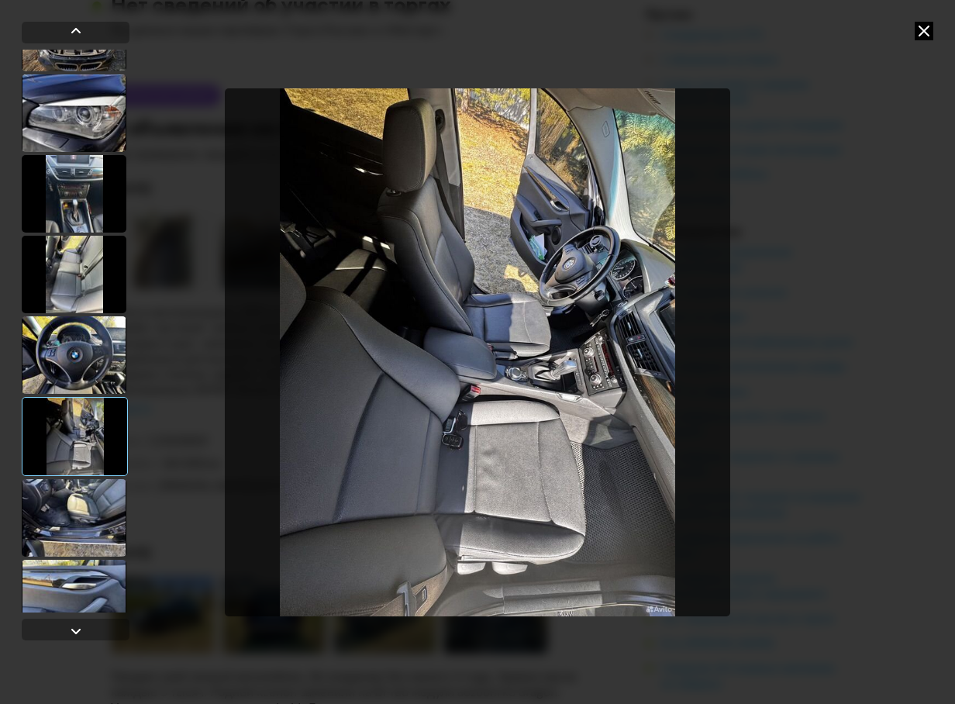
click at [83, 531] on div at bounding box center [74, 518] width 105 height 78
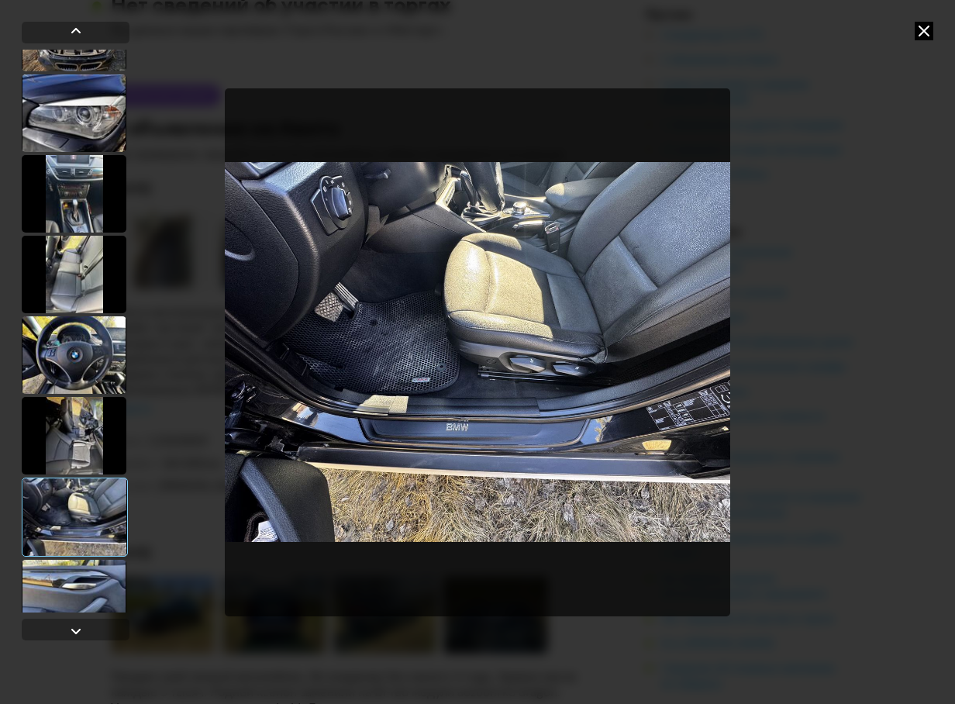
click at [87, 579] on div at bounding box center [74, 599] width 105 height 78
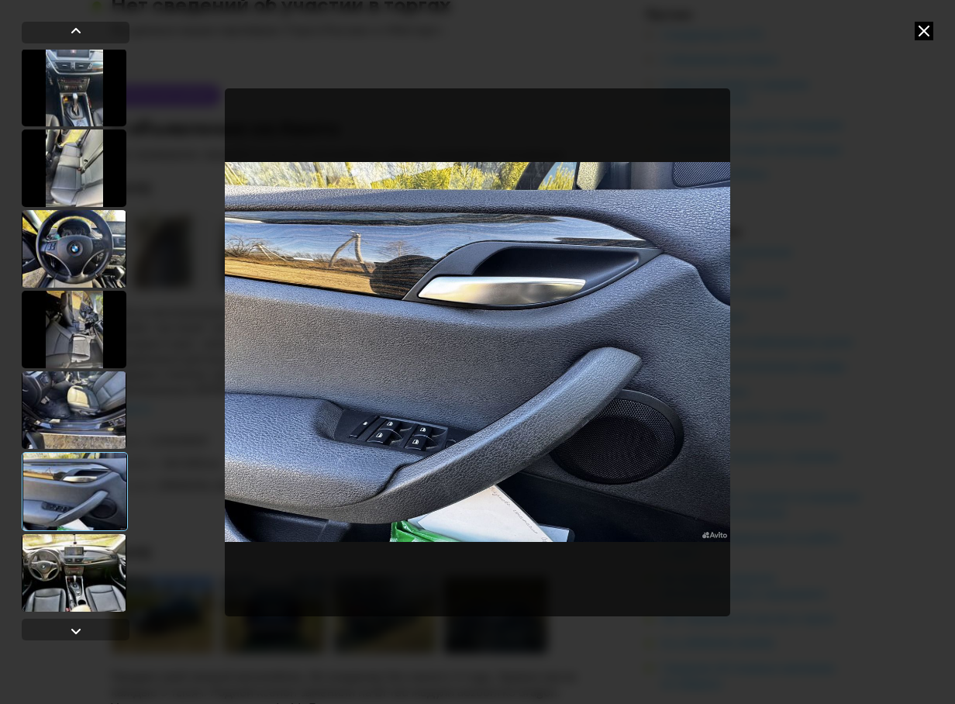
scroll to position [729, 0]
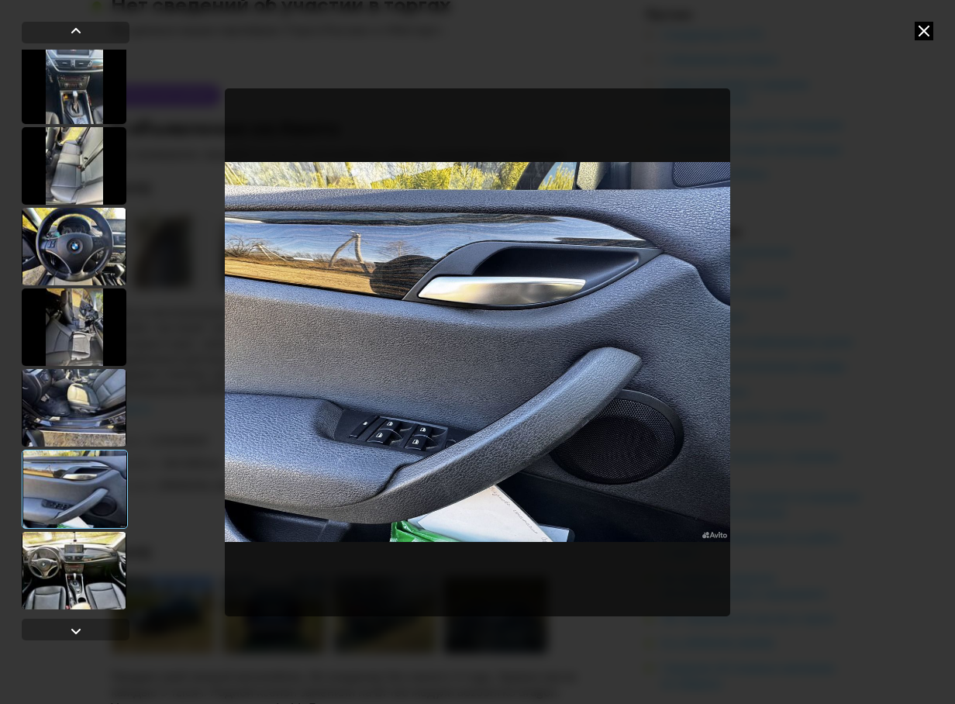
click at [81, 568] on div at bounding box center [74, 571] width 105 height 78
